Goal: Task Accomplishment & Management: Use online tool/utility

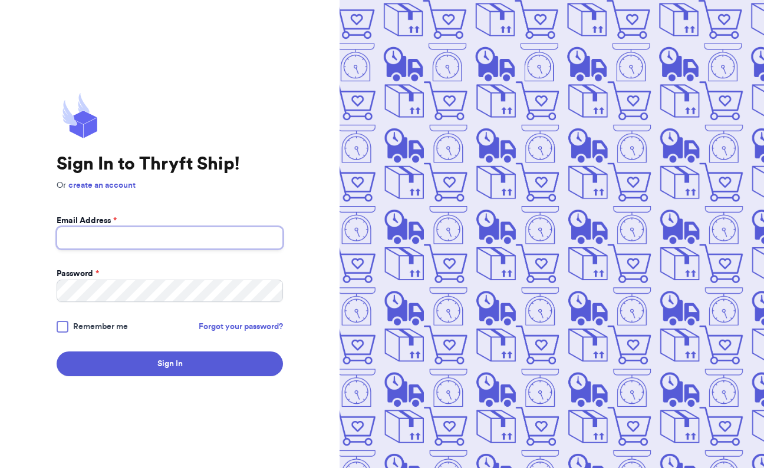
click at [131, 241] on input "Email Address *" at bounding box center [170, 238] width 226 height 22
type input "[EMAIL_ADDRESS][DOMAIN_NAME]"
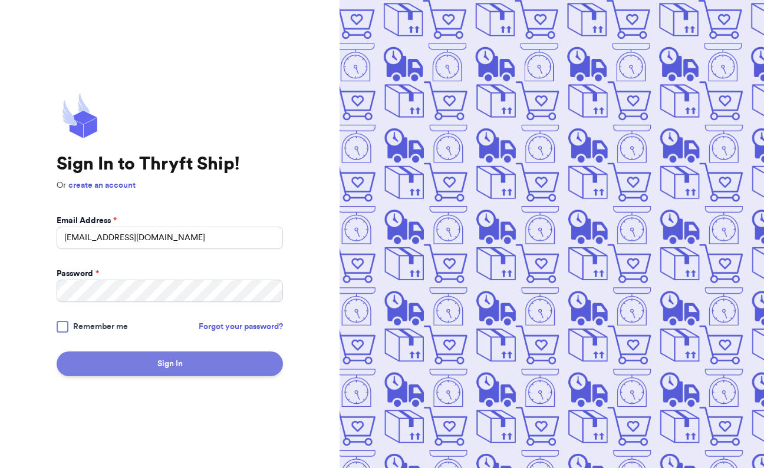
click at [174, 362] on button "Sign In" at bounding box center [170, 364] width 226 height 25
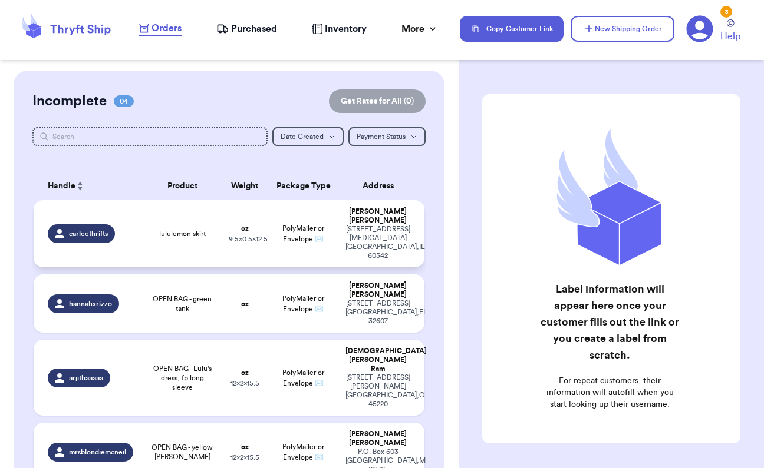
click at [251, 236] on span "9.5 x 0.5 x 12.5" at bounding box center [248, 239] width 39 height 7
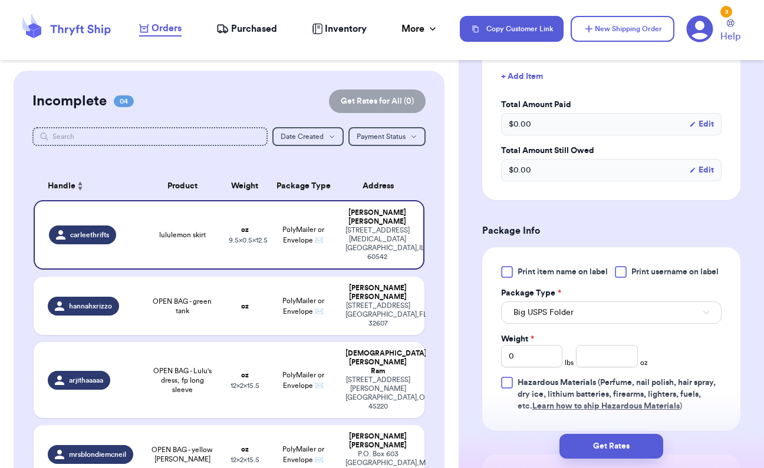
scroll to position [345, 0]
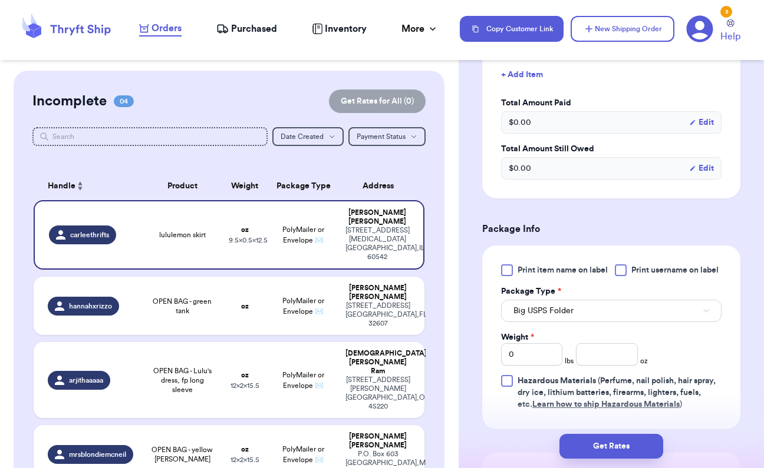
click at [510, 273] on div at bounding box center [507, 271] width 12 height 12
click at [0, 0] on input "Print item name on label" at bounding box center [0, 0] width 0 height 0
click at [531, 306] on span "Big USPS Folder" at bounding box center [543, 311] width 60 height 12
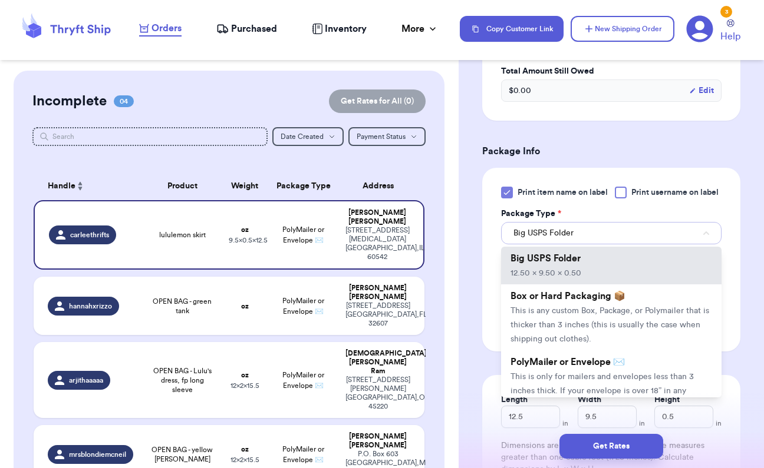
scroll to position [424, 0]
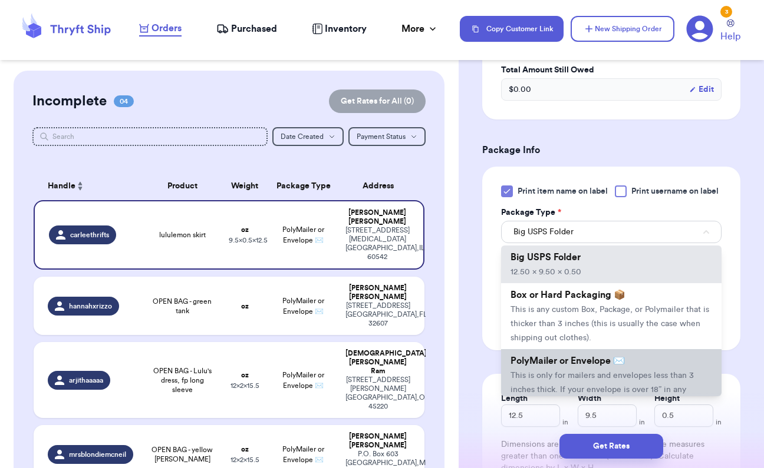
click at [530, 361] on span "PolyMailer or Envelope ✉️" at bounding box center [567, 360] width 114 height 9
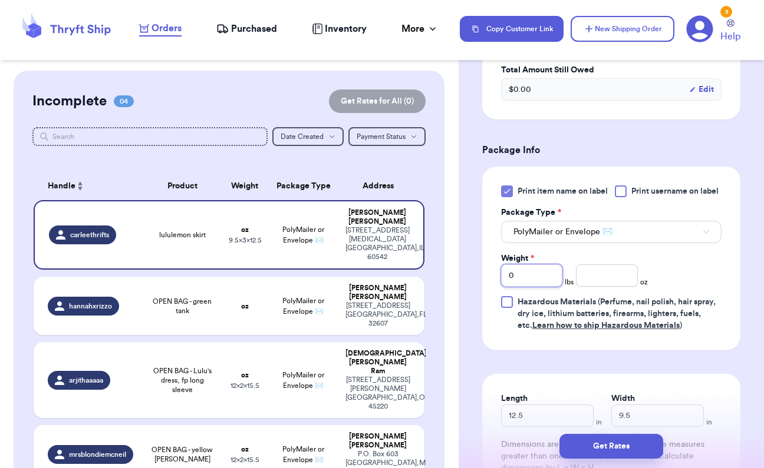
click at [529, 280] on input "0" at bounding box center [532, 276] width 62 height 22
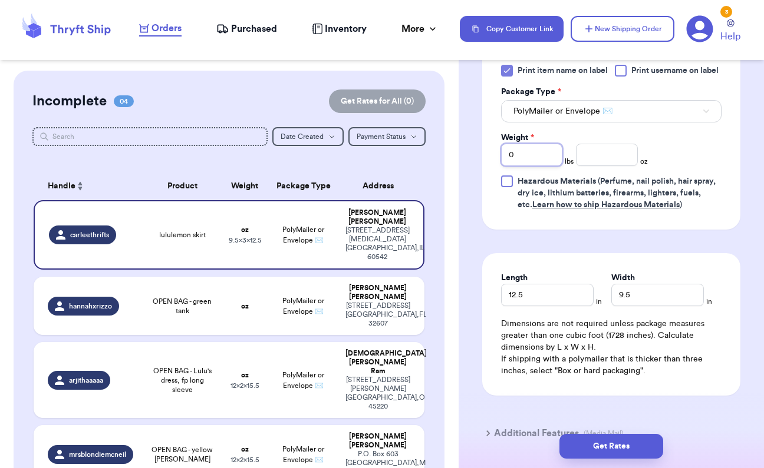
scroll to position [562, 0]
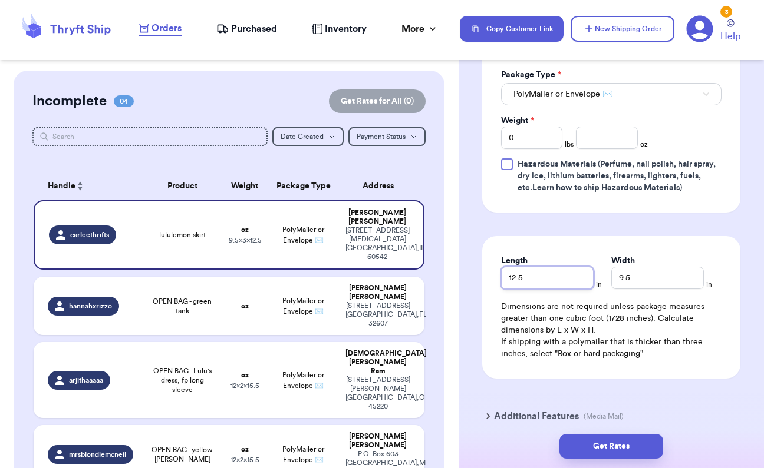
drag, startPoint x: 529, startPoint y: 279, endPoint x: 425, endPoint y: 278, distance: 104.3
click at [425, 278] on div "Customer Link New Order Incomplete 04 Get Rates for All ( 0 ) Get Rates for All…" at bounding box center [382, 234] width 764 height 468
type input "7"
drag, startPoint x: 640, startPoint y: 279, endPoint x: 585, endPoint y: 279, distance: 54.8
click at [585, 279] on div "Length 7 in Width 9.5 in" at bounding box center [611, 272] width 220 height 34
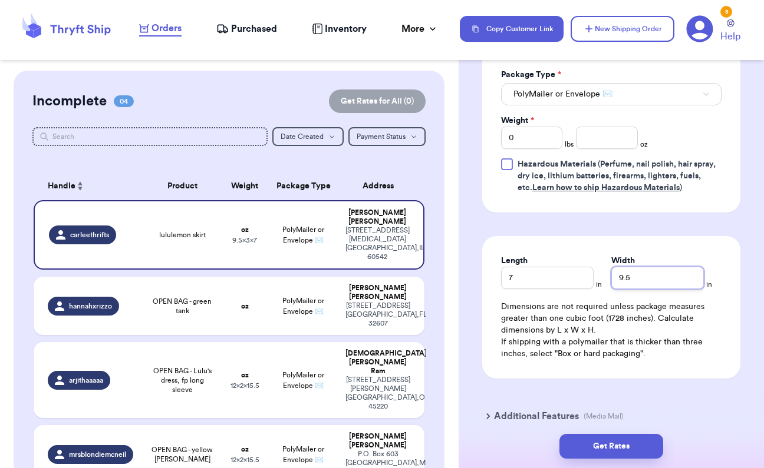
type input "4"
type input "5"
click at [561, 280] on input "7" at bounding box center [547, 278] width 93 height 22
type input "8"
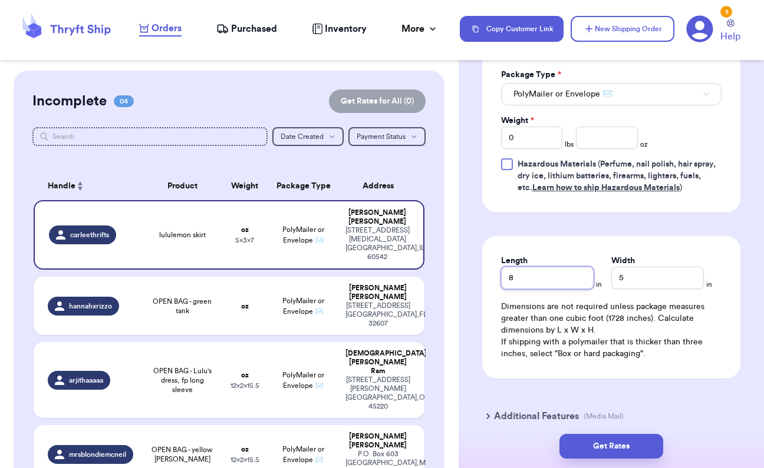
type input "8"
click at [532, 141] on input "0" at bounding box center [532, 138] width 62 height 22
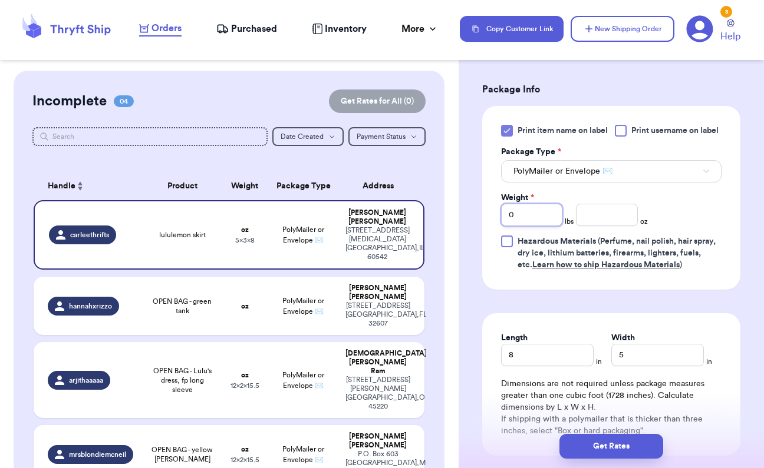
scroll to position [478, 0]
